Goal: Task Accomplishment & Management: Manage account settings

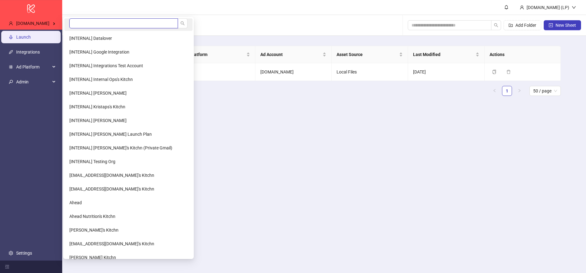
click at [101, 21] on input "search" at bounding box center [123, 23] width 109 height 10
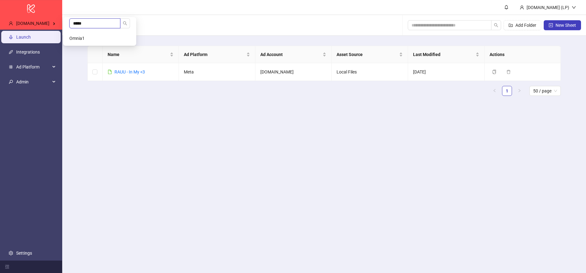
type input "*****"
click at [98, 38] on li "Omnia1" at bounding box center [99, 38] width 71 height 12
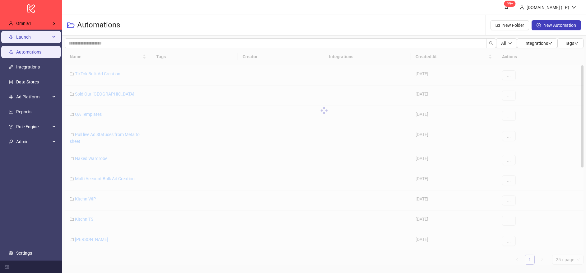
click at [37, 34] on span "Launch" at bounding box center [33, 37] width 34 height 12
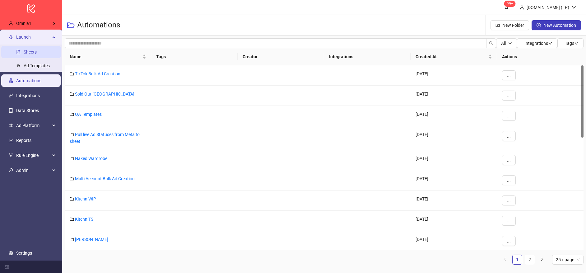
click at [32, 53] on link "Sheets" at bounding box center [30, 51] width 13 height 5
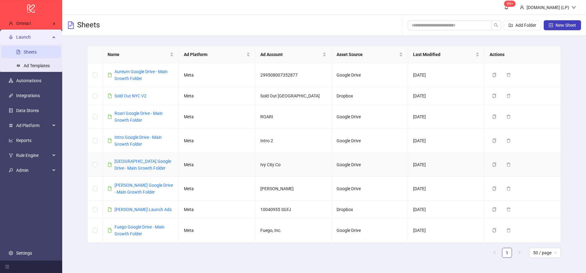
scroll to position [1, 0]
click at [564, 25] on span "New Sheet" at bounding box center [566, 25] width 21 height 5
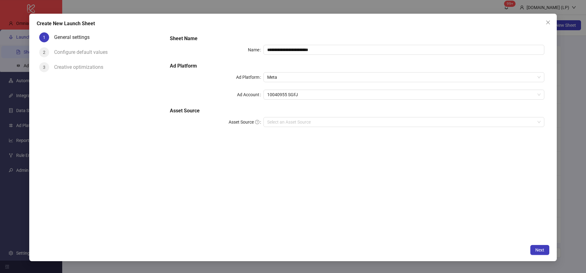
click at [345, 84] on div "**********" at bounding box center [357, 84] width 380 height 105
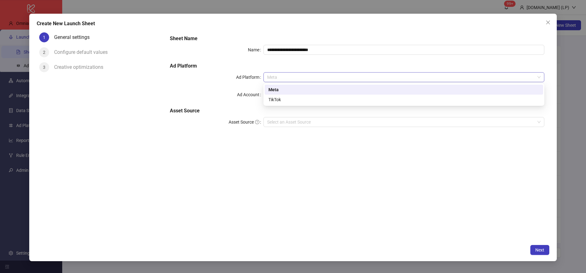
click at [352, 77] on span "Meta" at bounding box center [403, 76] width 273 height 9
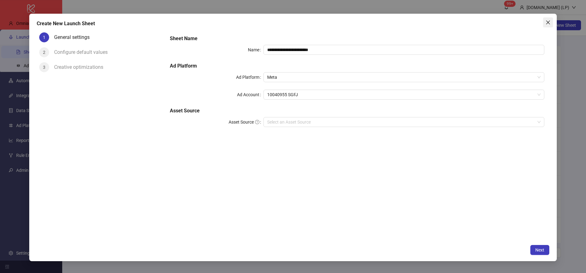
click at [552, 21] on span "Close" at bounding box center [548, 22] width 10 height 5
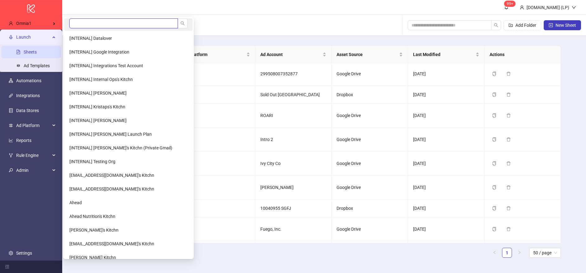
click at [92, 24] on input "search" at bounding box center [123, 23] width 109 height 10
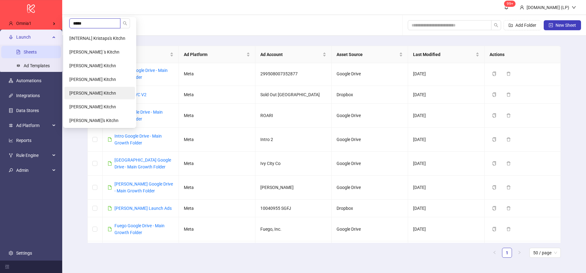
type input "*****"
click at [98, 92] on span "Kristoffer Wikner's Kitchn" at bounding box center [92, 93] width 47 height 5
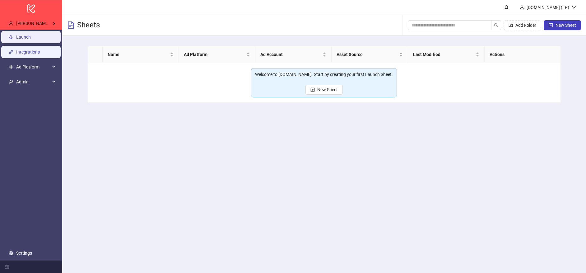
click at [16, 51] on link "Integrations" at bounding box center [28, 51] width 24 height 5
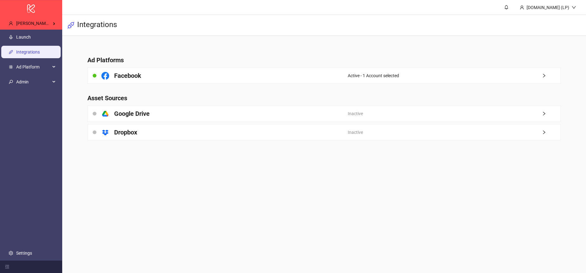
click at [118, 123] on main "Ad Platforms Facebook Active - 1 Account selected Asset Sources platform/google…" at bounding box center [324, 94] width 484 height 117
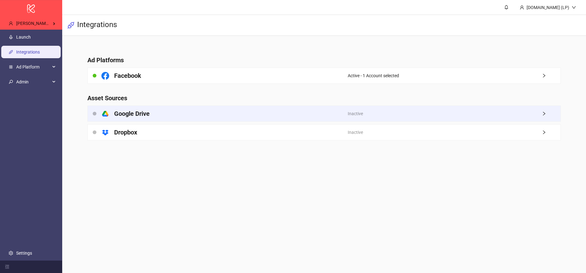
click at [124, 115] on h4 "Google Drive" at bounding box center [131, 113] width 35 height 9
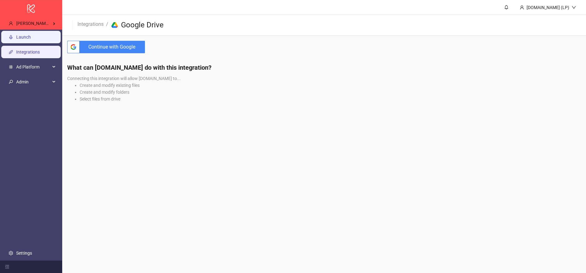
drag, startPoint x: 32, startPoint y: 39, endPoint x: 56, endPoint y: 42, distance: 23.9
click at [31, 39] on link "Launch" at bounding box center [23, 37] width 15 height 5
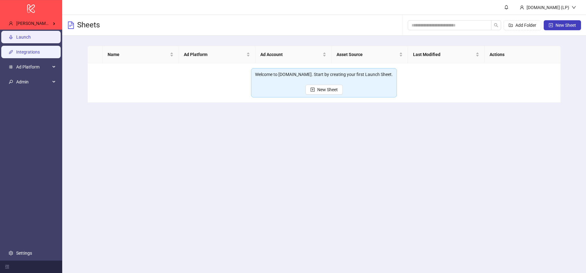
click at [31, 52] on link "Integrations" at bounding box center [28, 51] width 24 height 5
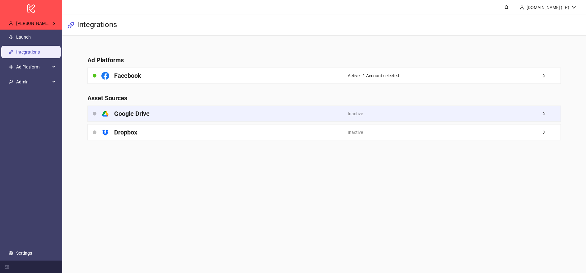
click at [160, 113] on div "platform/google_drive Google Drive" at bounding box center [218, 114] width 260 height 16
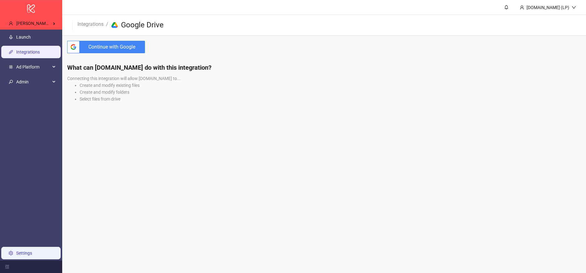
click at [20, 253] on link "Settings" at bounding box center [24, 252] width 16 height 5
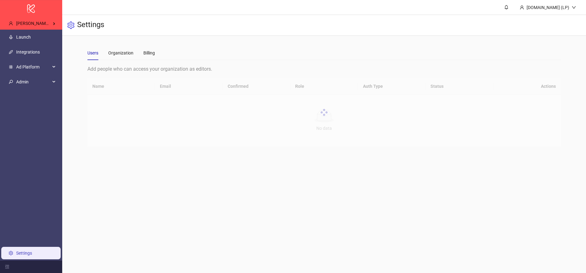
click at [160, 48] on div "Users Organization Billing" at bounding box center [324, 53] width 474 height 14
click at [153, 52] on div "Billing" at bounding box center [149, 52] width 12 height 7
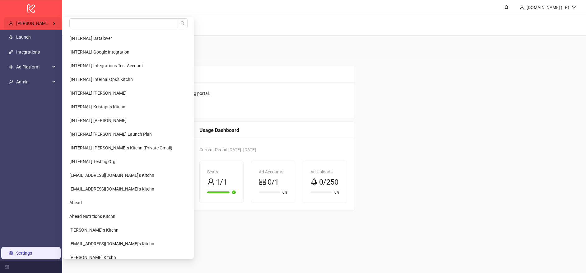
click at [54, 21] on span "Kristoffer Wikner's Kitchn" at bounding box center [39, 23] width 47 height 5
click at [116, 28] on input "search" at bounding box center [123, 23] width 109 height 10
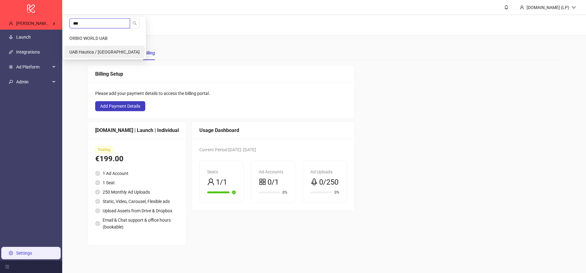
type input "***"
click at [110, 51] on li "UAB Hautica / [GEOGRAPHIC_DATA]" at bounding box center [104, 52] width 80 height 12
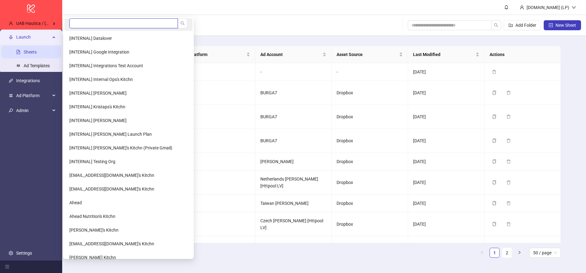
click at [92, 19] on input "search" at bounding box center [123, 23] width 109 height 10
type input "******"
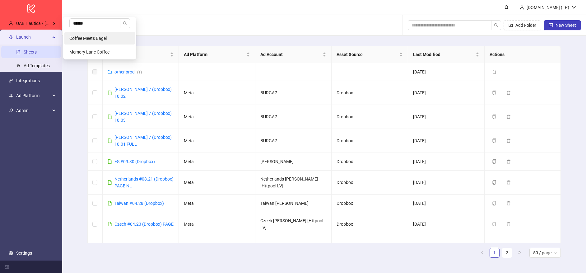
click at [88, 38] on span "Coffee Meets Bagel" at bounding box center [87, 38] width 37 height 5
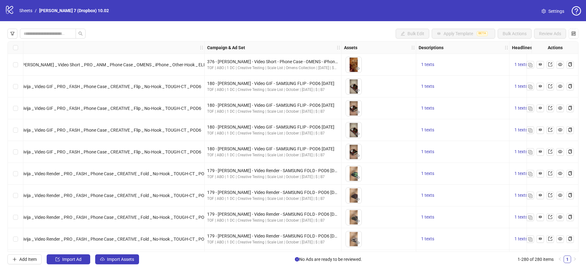
scroll to position [0, 108]
click at [359, 92] on icon "eye" at bounding box center [358, 90] width 4 height 4
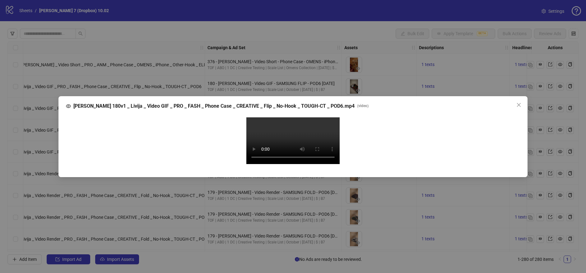
click at [513, 102] on div "Marius 180v1 _ Livija _ Video GIF _ PRO _ FASH _ Phone Case _ CREATIVE _ Flip _…" at bounding box center [293, 105] width 454 height 7
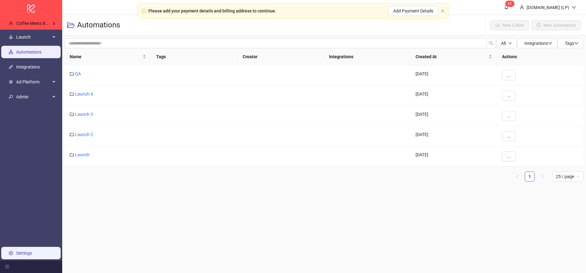
click at [26, 255] on link "Settings" at bounding box center [24, 252] width 16 height 5
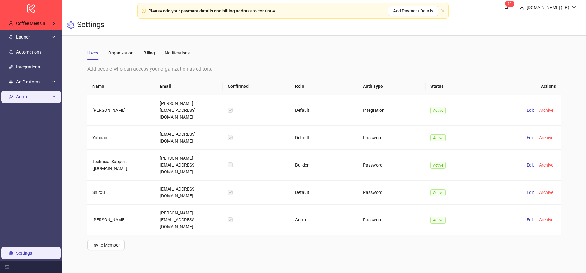
click at [47, 102] on span "Admin" at bounding box center [33, 97] width 34 height 12
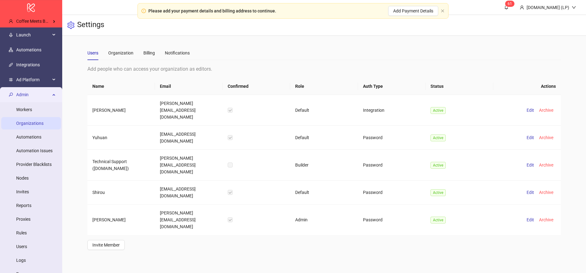
click at [44, 126] on link "Organizations" at bounding box center [29, 123] width 27 height 5
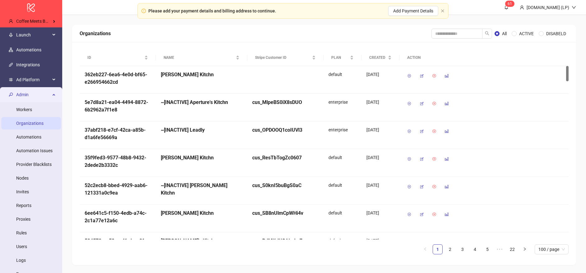
click at [442, 14] on div "Please add your payment details and billing address to continue. Add Payment De…" at bounding box center [293, 11] width 311 height 16
click at [446, 12] on div "Please add your payment details and billing address to continue. Add Payment De…" at bounding box center [293, 11] width 311 height 16
click at [443, 12] on icon "close" at bounding box center [443, 11] width 4 height 4
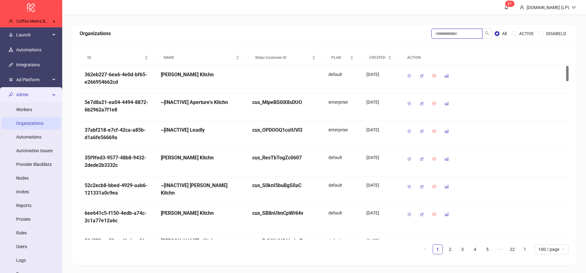
click at [445, 35] on input "search" at bounding box center [457, 34] width 51 height 10
type input "******"
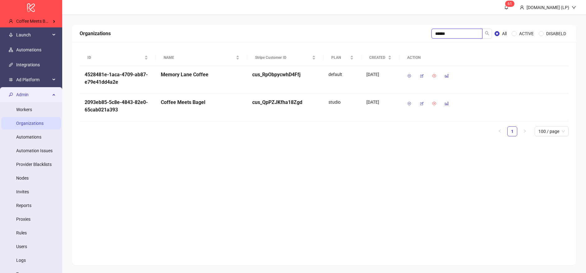
scroll to position [1, 0]
click at [421, 104] on icon "button" at bounding box center [422, 103] width 4 height 4
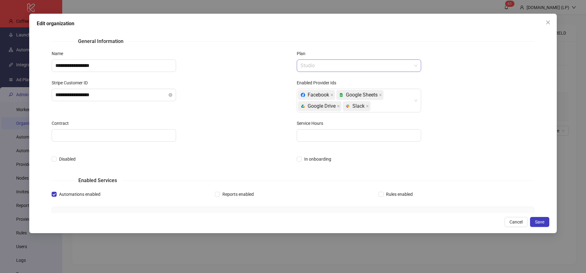
click at [392, 68] on span "Studio" at bounding box center [359, 66] width 117 height 12
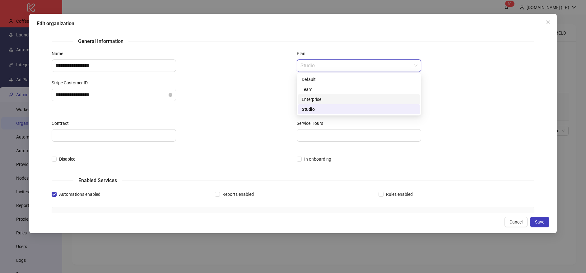
click at [320, 95] on div "Enterprise" at bounding box center [359, 99] width 122 height 10
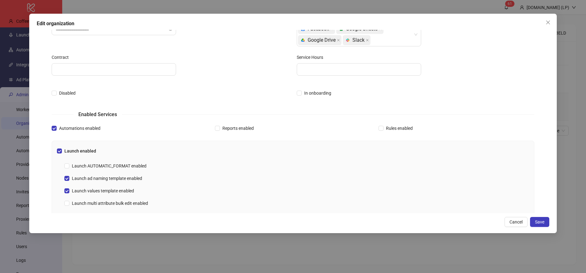
scroll to position [0, 0]
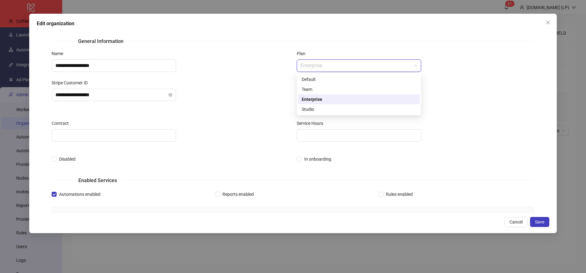
click at [384, 63] on span "Enterprise" at bounding box center [359, 66] width 117 height 12
click at [310, 105] on div "Studio" at bounding box center [359, 109] width 122 height 10
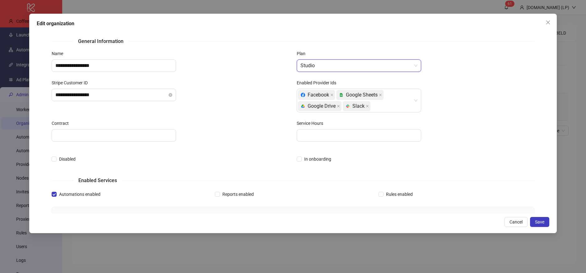
click at [352, 70] on span "Studio" at bounding box center [359, 66] width 117 height 12
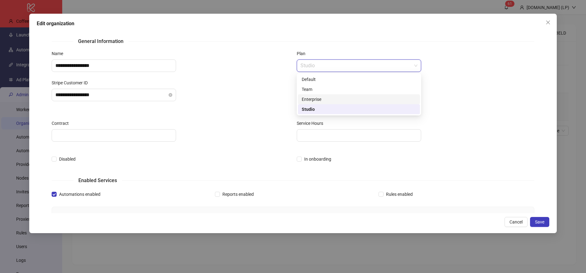
click at [321, 99] on div "Enterprise" at bounding box center [359, 99] width 114 height 7
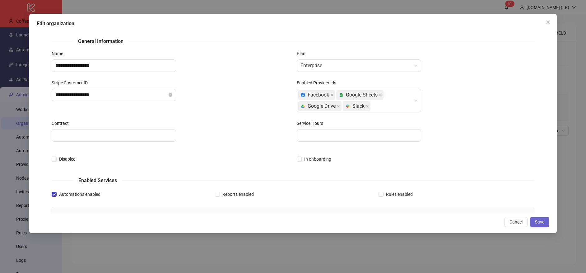
click at [547, 220] on button "Save" at bounding box center [539, 222] width 19 height 10
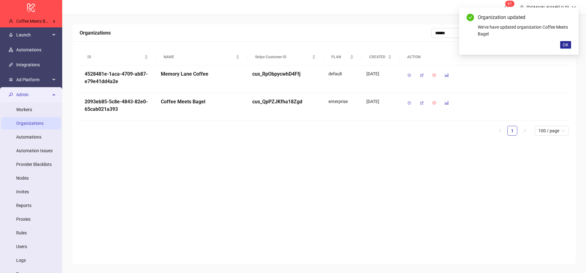
click at [570, 42] on button "OK" at bounding box center [565, 44] width 11 height 7
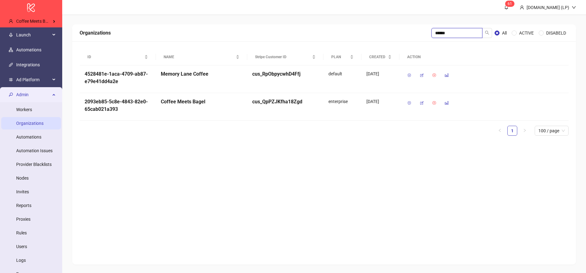
click at [463, 32] on input "******" at bounding box center [457, 33] width 51 height 10
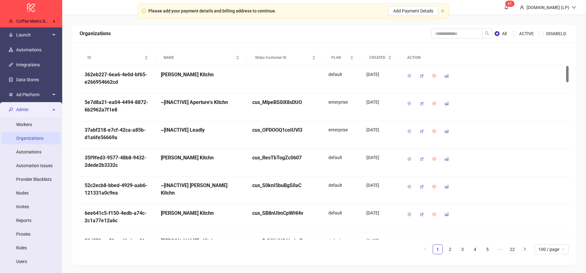
click at [41, 108] on span "Admin" at bounding box center [33, 109] width 34 height 12
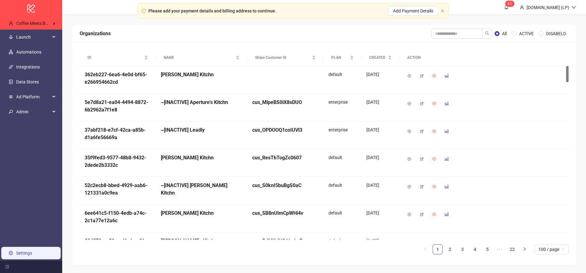
click at [29, 255] on link "Settings" at bounding box center [24, 252] width 16 height 5
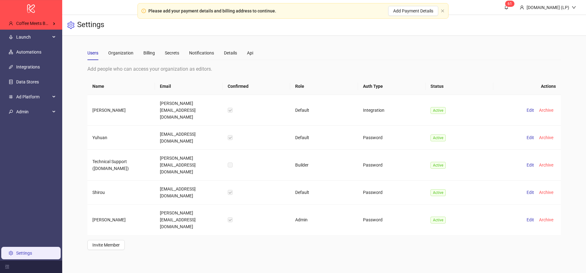
click at [256, 52] on div "Users Organization Billing Secrets Notifications Details Api" at bounding box center [324, 53] width 474 height 14
click at [250, 53] on div "Api" at bounding box center [250, 52] width 6 height 7
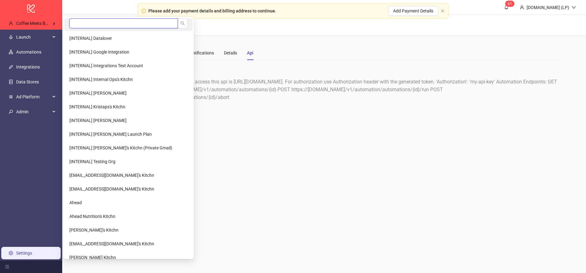
click at [94, 24] on input "search" at bounding box center [123, 23] width 109 height 10
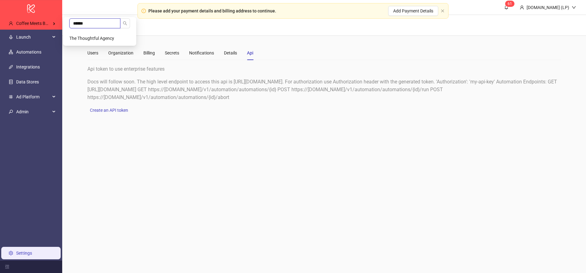
type input "******"
click at [97, 34] on li "The Thoughtful Agency" at bounding box center [99, 38] width 71 height 12
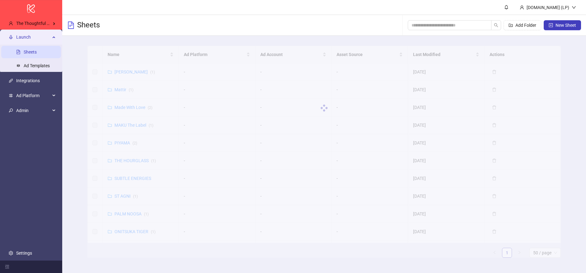
click at [49, 35] on span "Launch" at bounding box center [33, 37] width 34 height 12
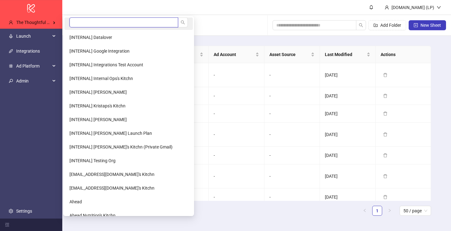
click at [81, 24] on input "search" at bounding box center [123, 22] width 109 height 10
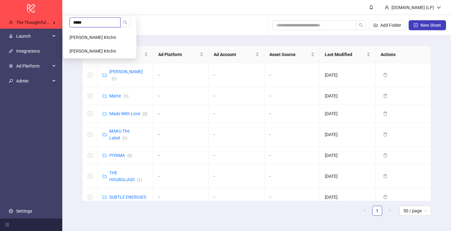
type input "*****"
click at [83, 37] on span "[PERSON_NAME] Kitchn" at bounding box center [92, 37] width 47 height 5
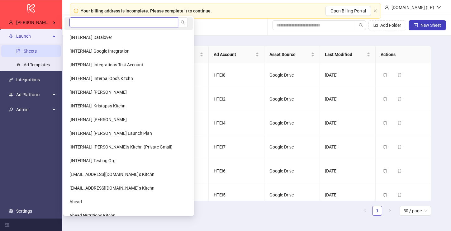
click at [71, 21] on input "search" at bounding box center [123, 22] width 109 height 10
type input "*****"
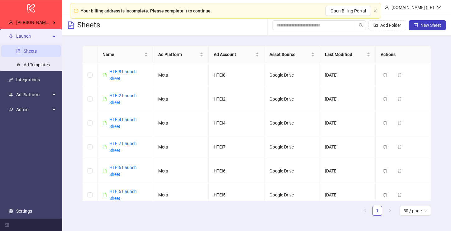
click at [94, 35] on div "Sheets" at bounding box center [83, 25] width 33 height 21
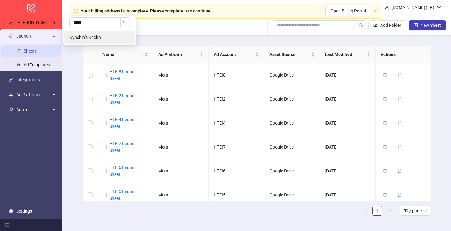
click at [71, 32] on li "Kynship's Kitchn" at bounding box center [99, 37] width 71 height 12
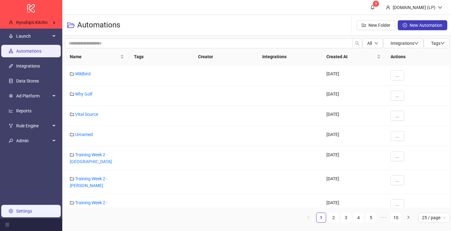
click at [26, 209] on link "Settings" at bounding box center [24, 210] width 16 height 5
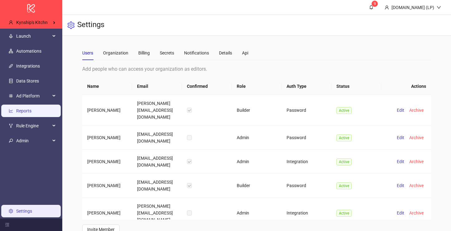
click at [28, 109] on link "Reports" at bounding box center [23, 110] width 15 height 5
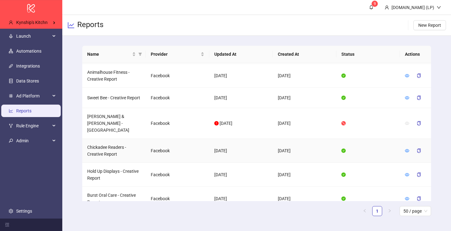
scroll to position [359, 0]
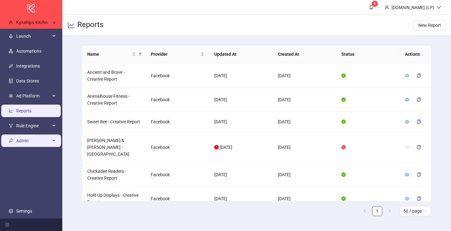
click at [38, 142] on span "Admin" at bounding box center [33, 140] width 34 height 12
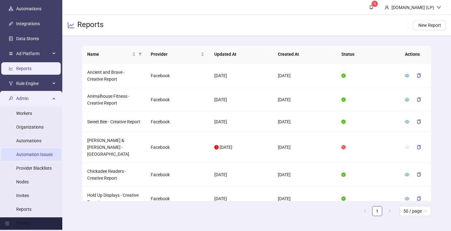
scroll to position [45, 0]
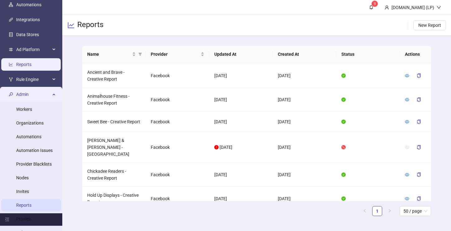
click at [27, 203] on link "Reports" at bounding box center [23, 205] width 15 height 5
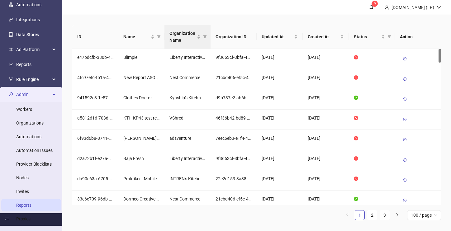
click at [208, 38] on th "Organization Name" at bounding box center [187, 37] width 46 height 24
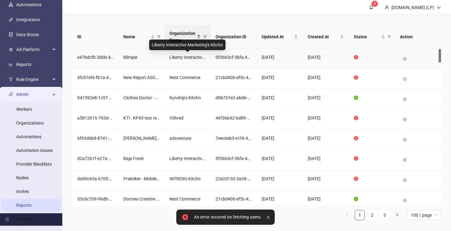
click at [206, 40] on div "Liberty Interactive Marketing's Kitchn" at bounding box center [187, 45] width 76 height 11
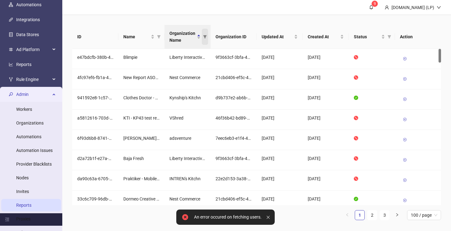
click at [205, 33] on span "Organization Name" at bounding box center [205, 37] width 6 height 16
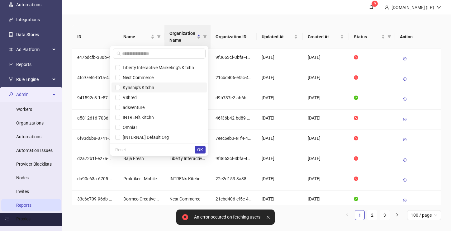
click at [152, 91] on li "Kynship's Kitchn" at bounding box center [158, 87] width 95 height 10
click at [199, 148] on span "OK" at bounding box center [200, 149] width 6 height 5
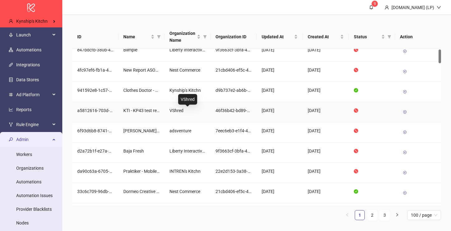
scroll to position [5, 0]
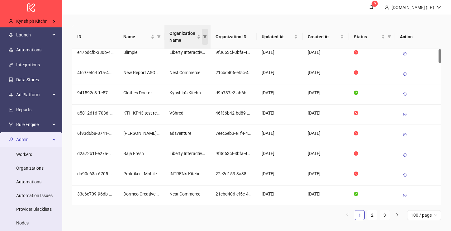
click at [205, 38] on icon "filter" at bounding box center [205, 37] width 4 height 4
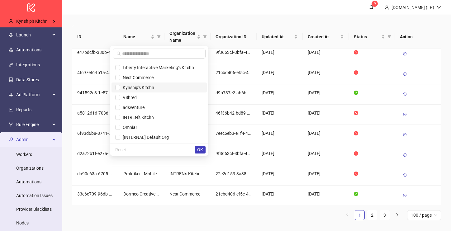
click at [147, 84] on span "Kynship's Kitchn" at bounding box center [159, 87] width 88 height 7
click at [198, 149] on span "OK" at bounding box center [200, 149] width 6 height 5
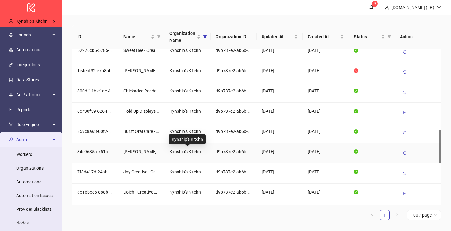
scroll to position [369, 0]
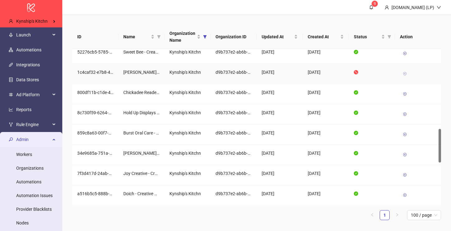
click at [405, 74] on icon at bounding box center [404, 74] width 4 height 4
click at [31, 107] on link "Reports" at bounding box center [23, 109] width 15 height 5
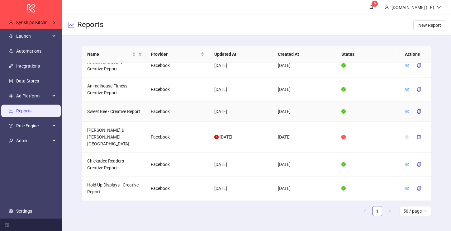
scroll to position [374, 0]
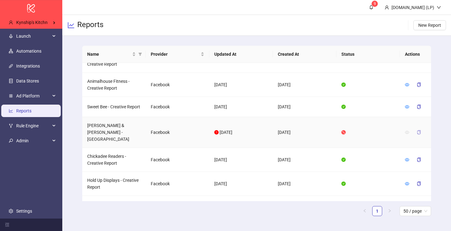
click at [419, 130] on icon "copy" at bounding box center [418, 132] width 4 height 4
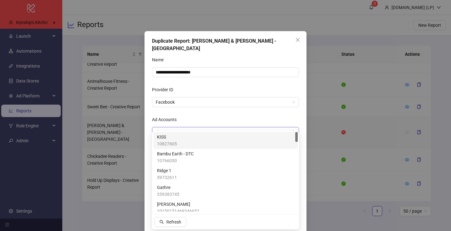
click at [255, 128] on div at bounding box center [222, 132] width 138 height 9
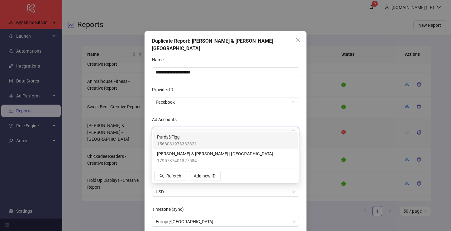
type input "***"
click at [205, 143] on div "Purdy&Figg 1568031973362821" at bounding box center [225, 140] width 137 height 14
click at [208, 114] on div "Ad Accounts" at bounding box center [225, 120] width 147 height 12
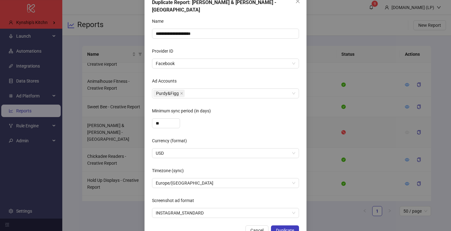
scroll to position [49, 0]
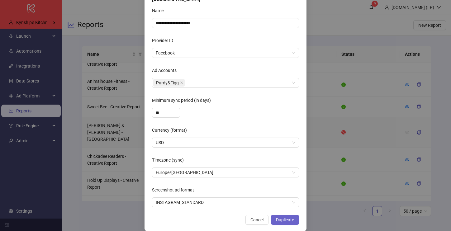
click at [284, 215] on button "Duplicate" at bounding box center [285, 220] width 28 height 10
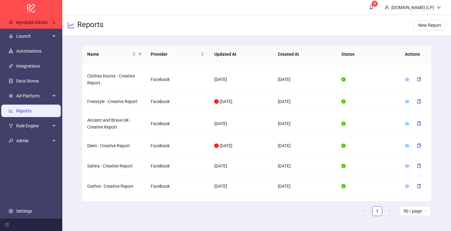
scroll to position [0, 0]
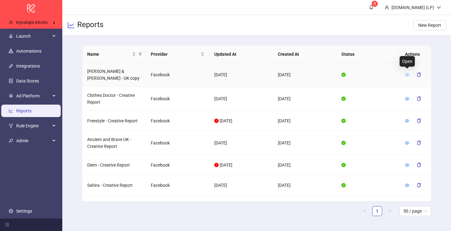
click at [405, 73] on icon "eye" at bounding box center [406, 74] width 4 height 4
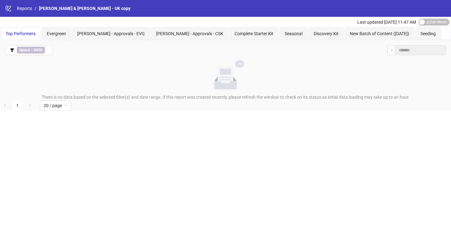
click at [423, 26] on div "Last updated Oct 02, 11:47 AM Edit Mode Edit Mode" at bounding box center [404, 22] width 94 height 10
click at [423, 25] on div "button" at bounding box center [422, 22] width 6 height 6
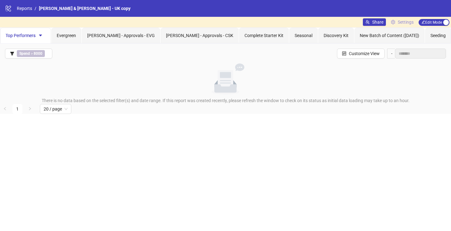
click at [405, 23] on span "Settings" at bounding box center [405, 22] width 16 height 7
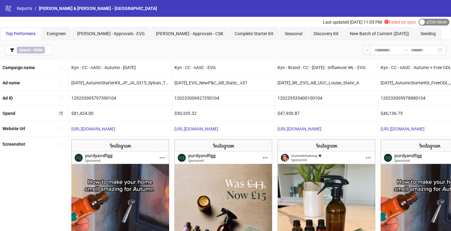
click at [428, 24] on span "Edit Mode Edit Mode" at bounding box center [433, 22] width 31 height 7
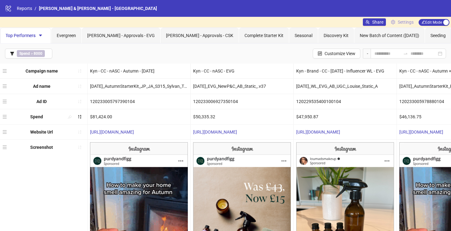
click at [401, 18] on link "Settings" at bounding box center [402, 21] width 28 height 7
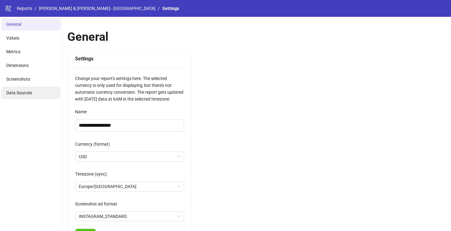
click at [48, 95] on li "Data Sources" at bounding box center [30, 92] width 59 height 12
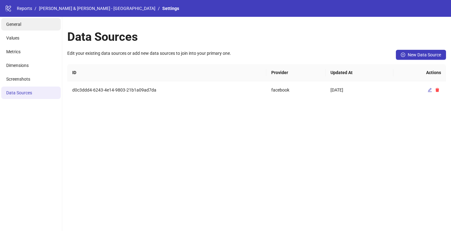
click at [35, 21] on li "General" at bounding box center [30, 24] width 59 height 12
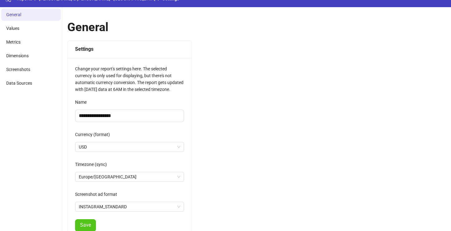
scroll to position [104, 0]
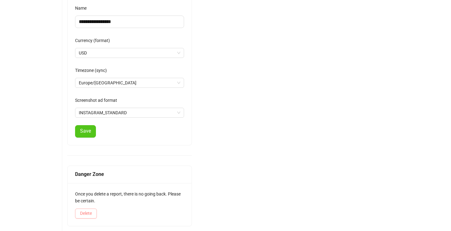
click at [81, 213] on span "Delete" at bounding box center [86, 213] width 12 height 5
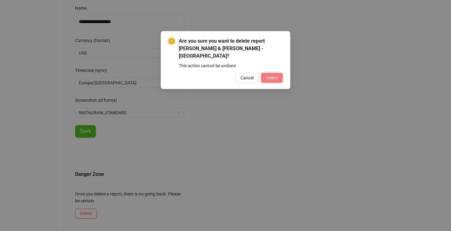
click at [275, 73] on button "Delete" at bounding box center [272, 78] width 22 height 10
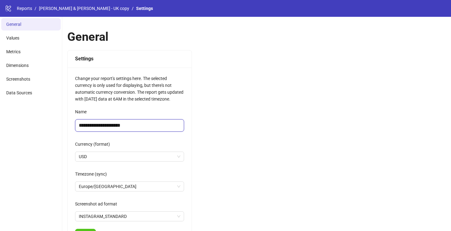
drag, startPoint x: 122, startPoint y: 124, endPoint x: 128, endPoint y: 124, distance: 6.3
click at [128, 124] on input "**********" at bounding box center [129, 125] width 109 height 12
type input "**********"
click at [271, 143] on div "**********" at bounding box center [256, 176] width 388 height 318
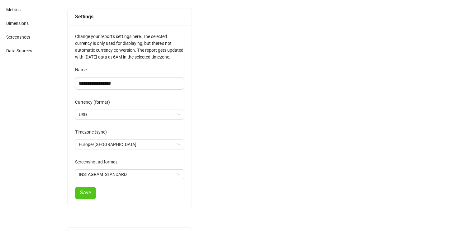
scroll to position [104, 0]
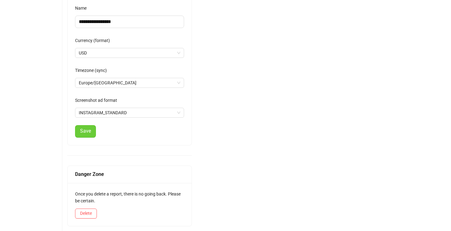
click at [82, 129] on span "Save" at bounding box center [85, 131] width 11 height 6
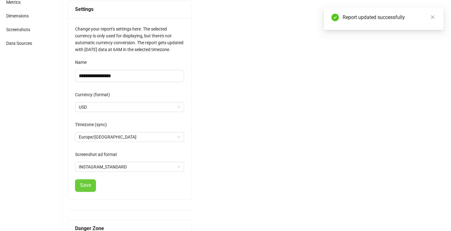
scroll to position [0, 0]
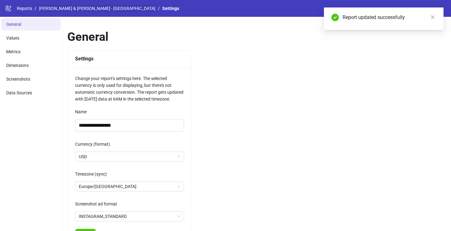
click at [61, 7] on link "[PERSON_NAME] & [PERSON_NAME] - [GEOGRAPHIC_DATA]" at bounding box center [97, 8] width 119 height 7
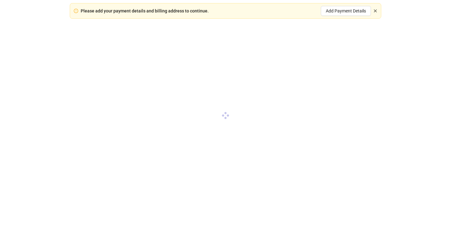
click at [376, 10] on icon "close" at bounding box center [375, 11] width 4 height 4
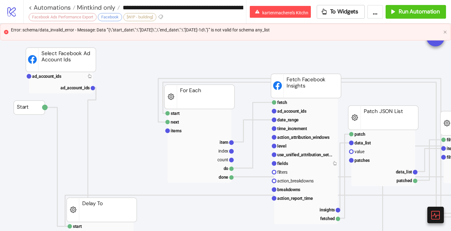
drag, startPoint x: 137, startPoint y: 8, endPoint x: 213, endPoint y: 32, distance: 79.5
click at [213, 33] on div "**********" at bounding box center [225, 115] width 451 height 231
click at [256, 30] on div "Error: schema/data_invalid_error - Message: Data '"{\"start_date\":\"[DATE]\",\…" at bounding box center [225, 29] width 429 height 7
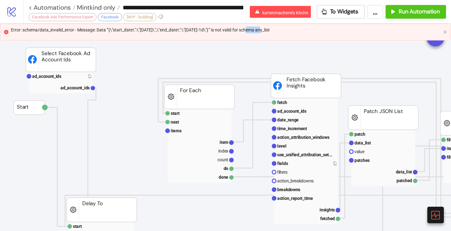
copy div "Error: schema/data_invalid_error - Message: Data '"{\"start_date\":\"[DATE]\",\…"
